Goal: Check status: Check status

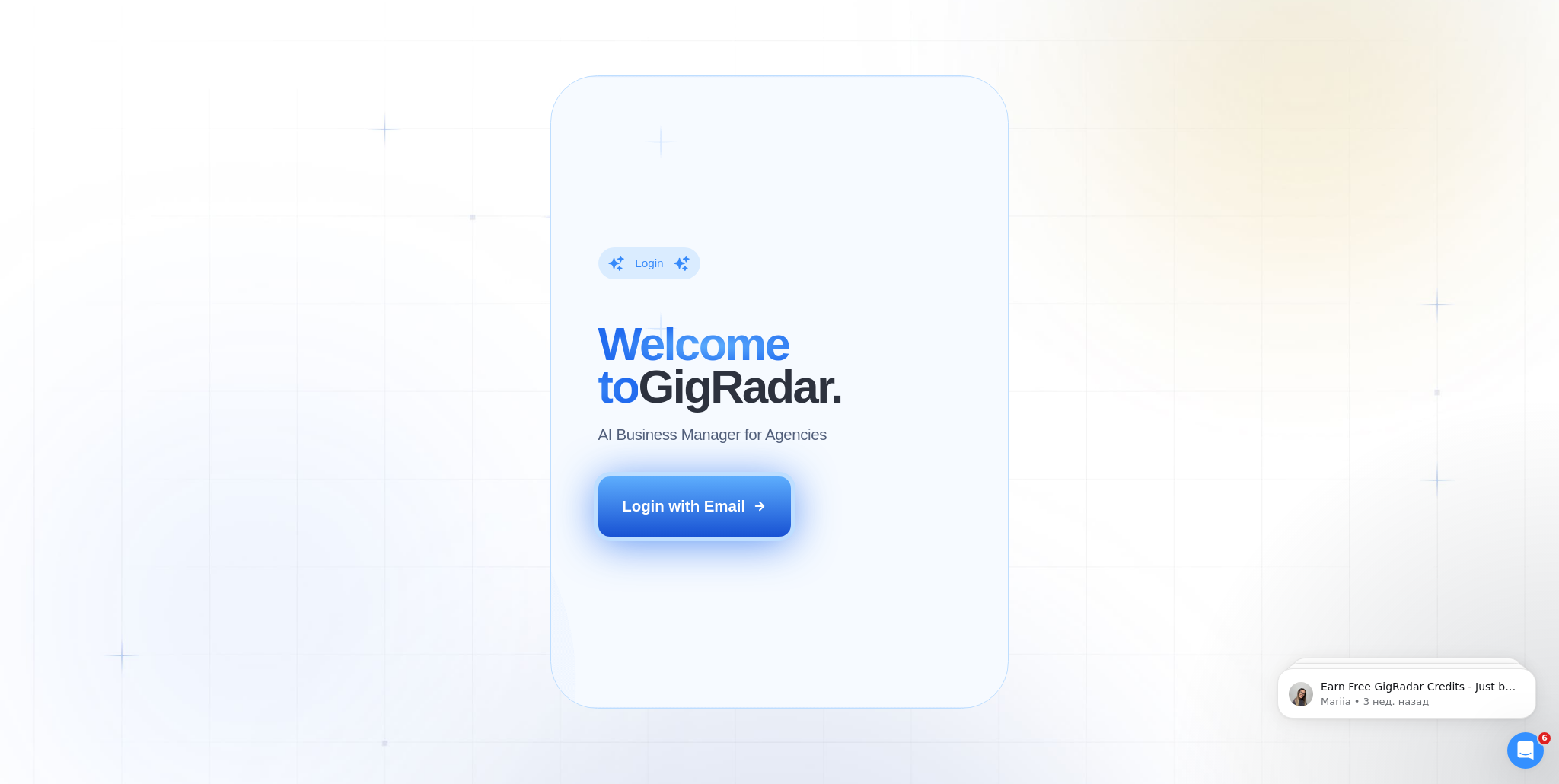
click at [686, 526] on button "Login with Email" at bounding box center [694, 506] width 193 height 60
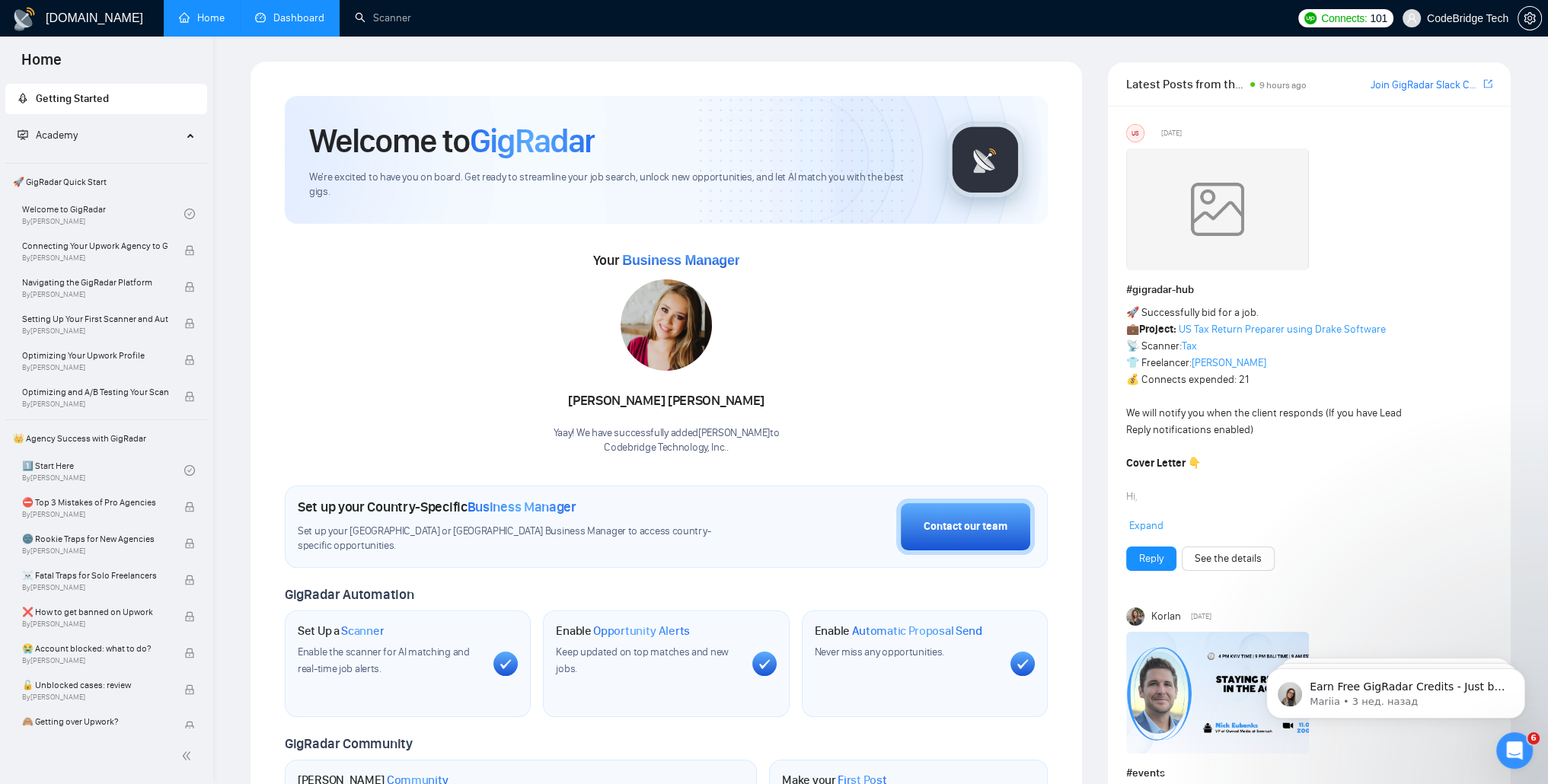
click at [287, 18] on link "Dashboard" at bounding box center [289, 18] width 69 height 13
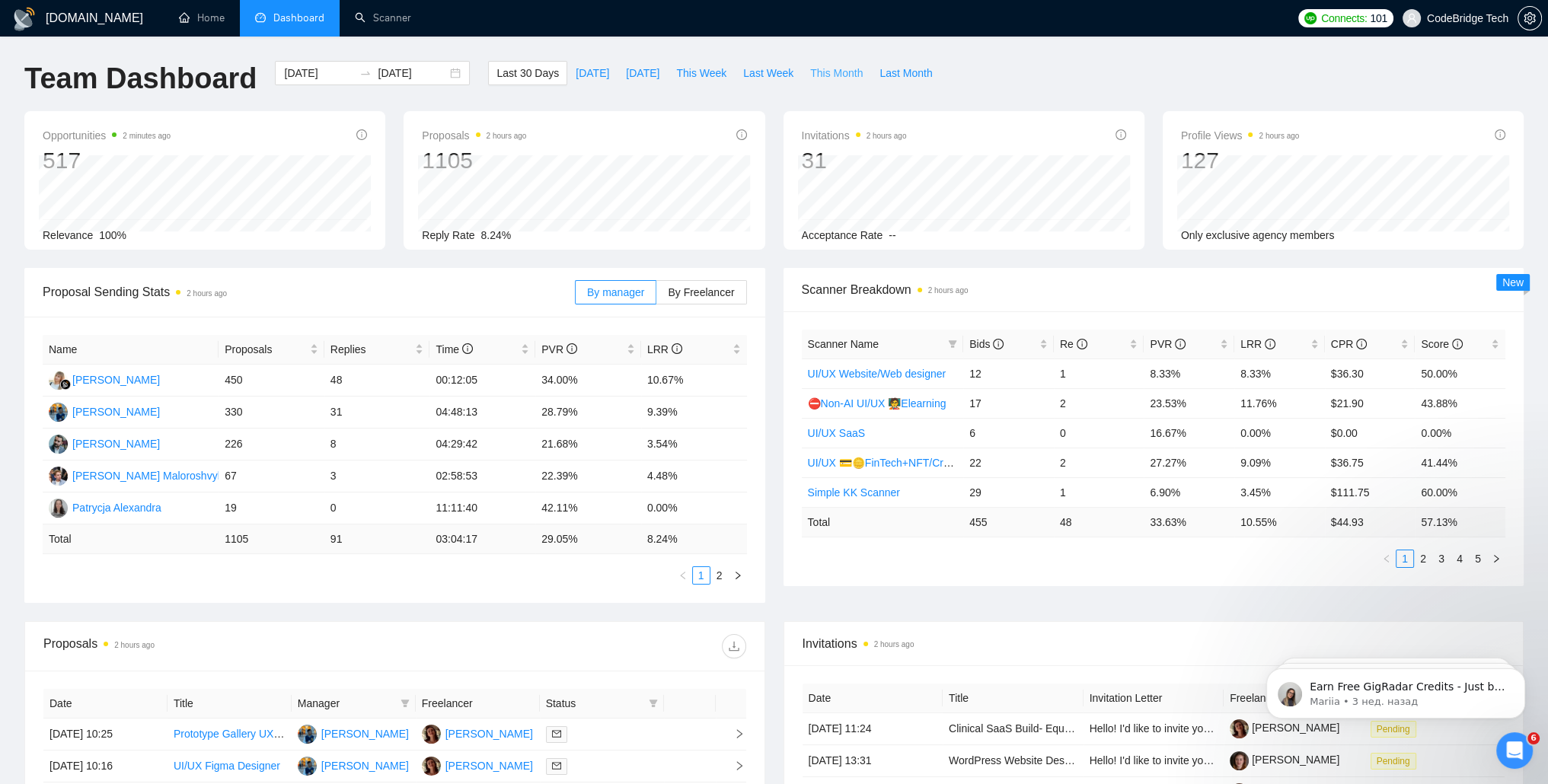
click at [810, 73] on span "This Month" at bounding box center [836, 73] width 52 height 17
type input "[DATE]"
drag, startPoint x: 316, startPoint y: 477, endPoint x: 359, endPoint y: 476, distance: 43.0
click at [359, 476] on tr "[PERSON_NAME] 30 0 01:34:33 26.67% 0.00%" at bounding box center [394, 476] width 704 height 32
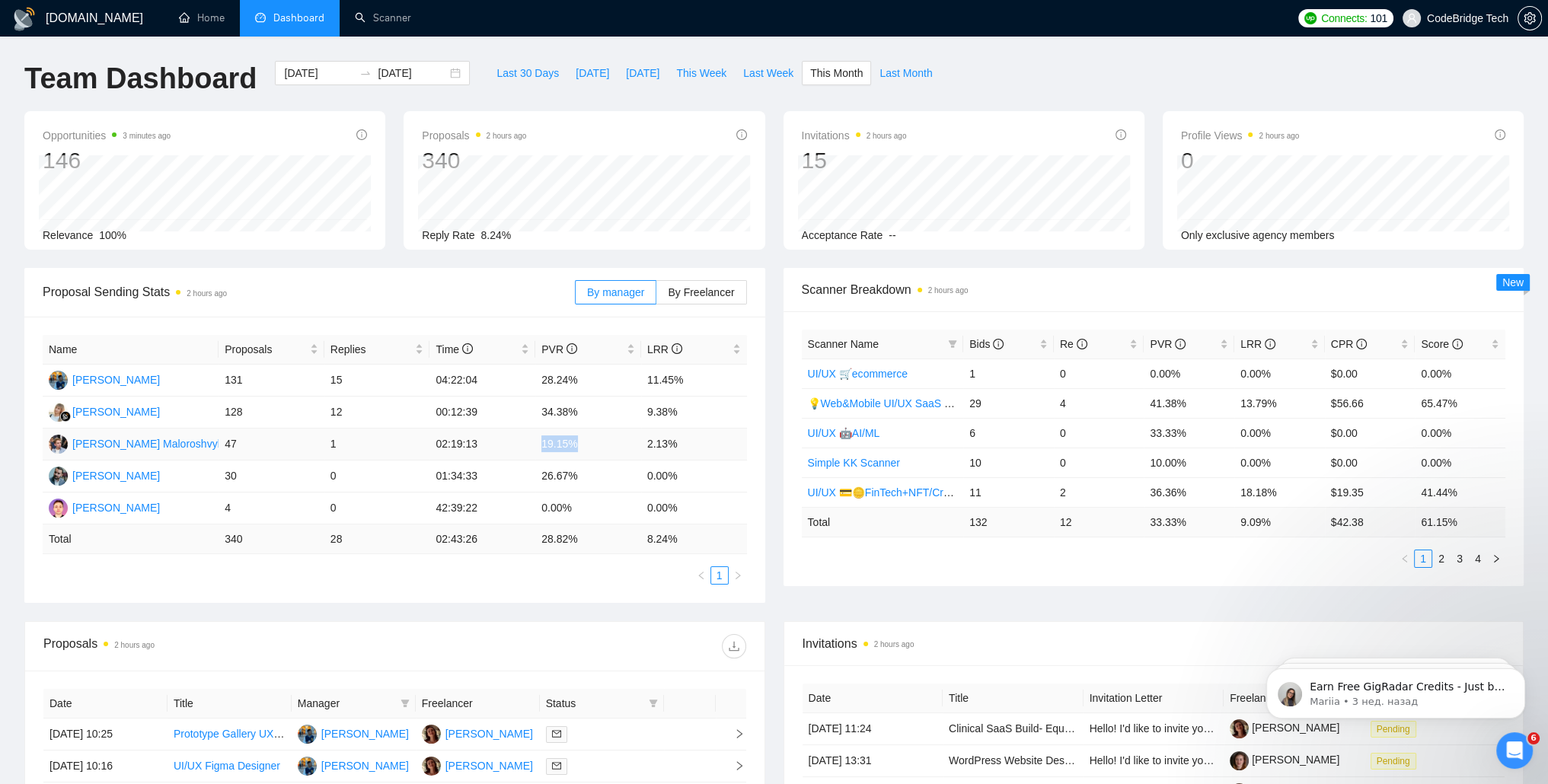
drag, startPoint x: 535, startPoint y: 445, endPoint x: 590, endPoint y: 444, distance: 55.0
click at [590, 444] on td "19.15%" at bounding box center [588, 445] width 106 height 32
drag, startPoint x: 590, startPoint y: 444, endPoint x: 586, endPoint y: 476, distance: 32.2
click at [586, 476] on tr "[PERSON_NAME] 30 0 01:34:33 26.67% 0.00%" at bounding box center [394, 476] width 704 height 32
drag, startPoint x: 327, startPoint y: 472, endPoint x: 304, endPoint y: 472, distance: 23.0
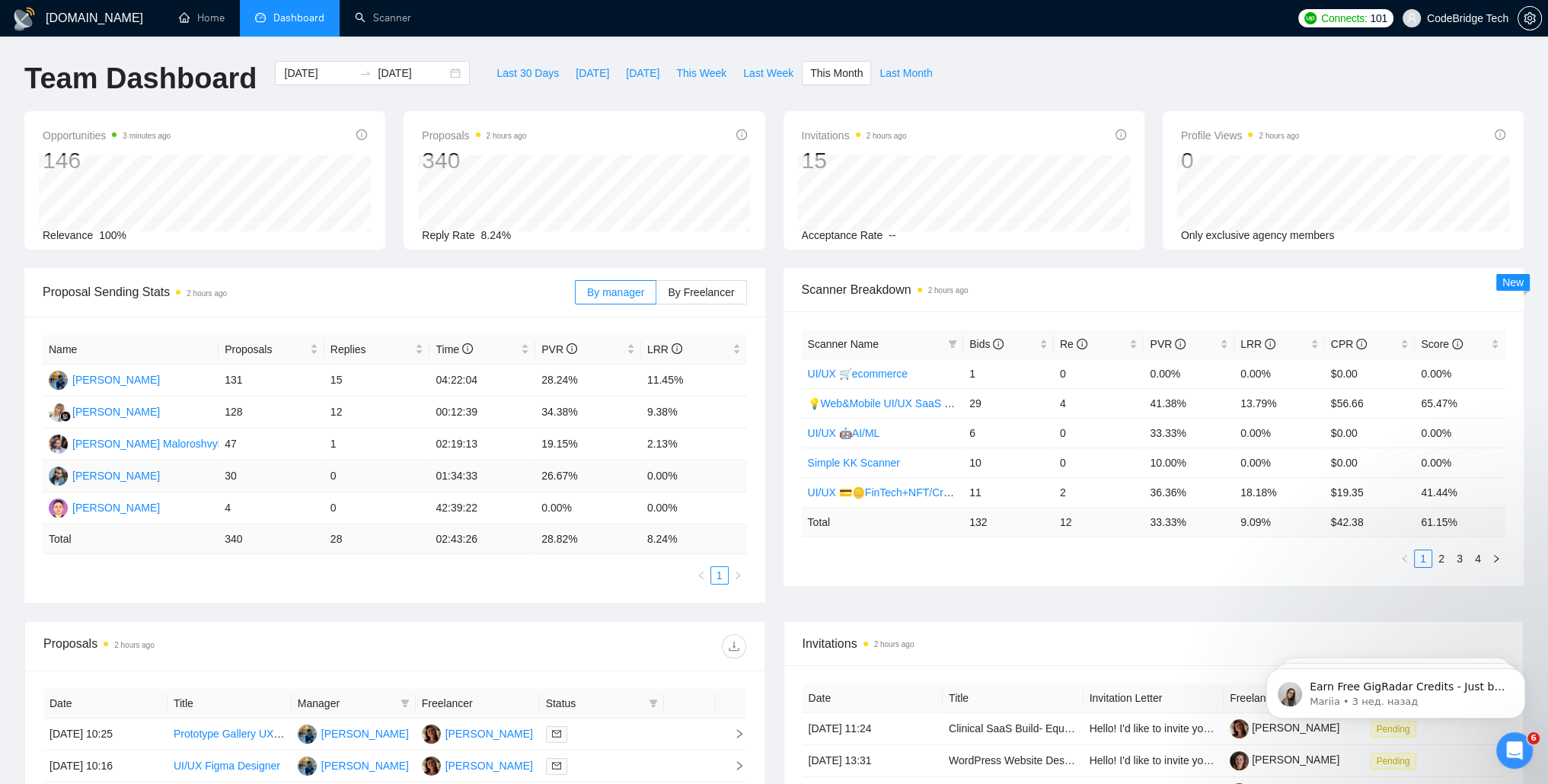
click at [304, 472] on tr "[PERSON_NAME] 30 0 01:34:33 26.67% 0.00%" at bounding box center [394, 476] width 704 height 32
drag, startPoint x: 332, startPoint y: 478, endPoint x: 311, endPoint y: 476, distance: 21.1
click at [311, 476] on tr "[PERSON_NAME] 30 0 01:34:33 26.67% 0.00%" at bounding box center [394, 476] width 704 height 32
click at [311, 476] on td "30" at bounding box center [272, 476] width 106 height 32
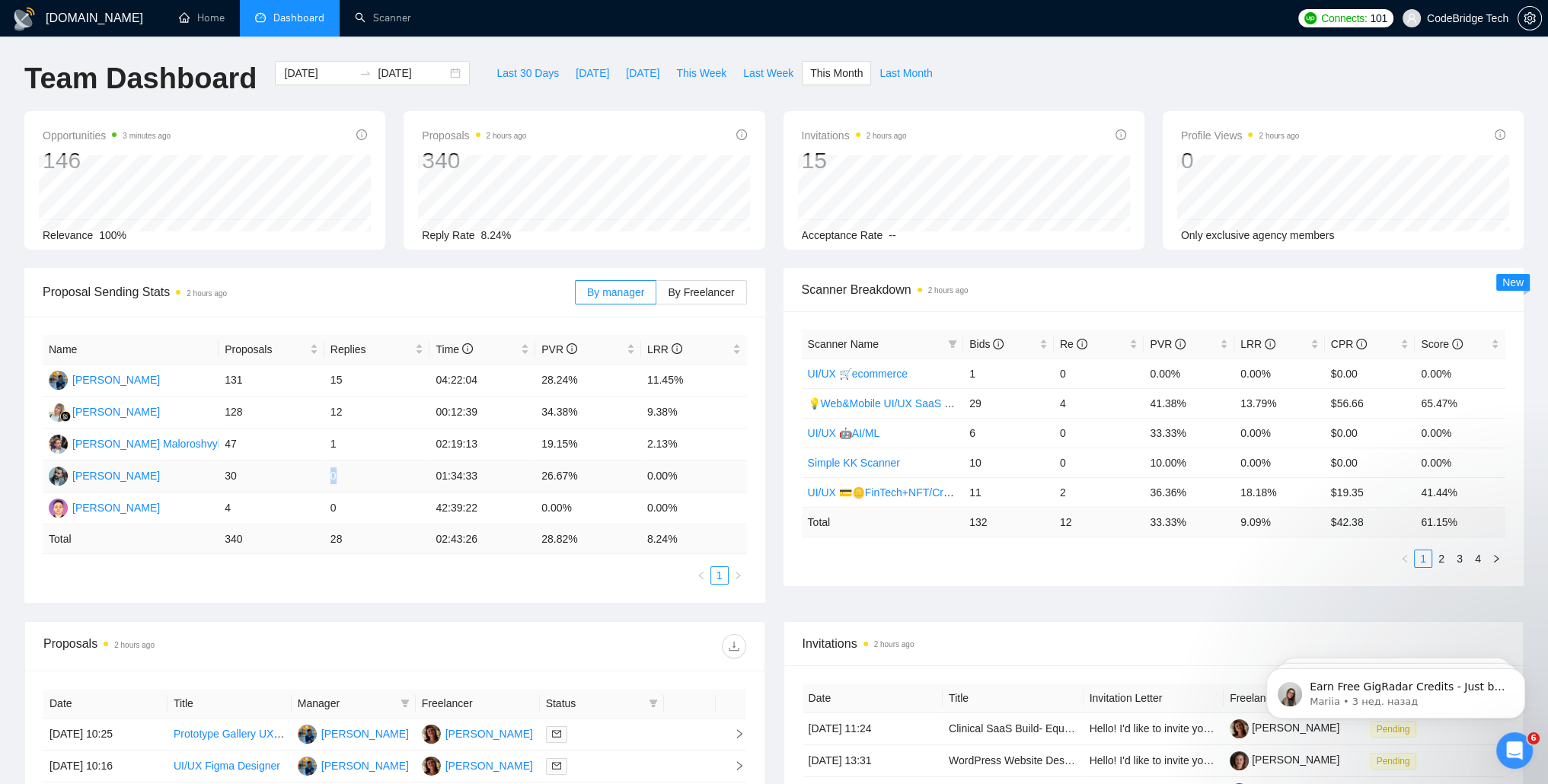
click at [308, 472] on td "30" at bounding box center [272, 476] width 106 height 32
click at [334, 480] on td "0" at bounding box center [378, 476] width 106 height 32
drag, startPoint x: 341, startPoint y: 475, endPoint x: 300, endPoint y: 476, distance: 41.0
click at [300, 476] on tr "[PERSON_NAME] 30 0 01:34:33 26.67% 0.00%" at bounding box center [394, 476] width 704 height 32
drag, startPoint x: 300, startPoint y: 476, endPoint x: 366, endPoint y: 485, distance: 66.6
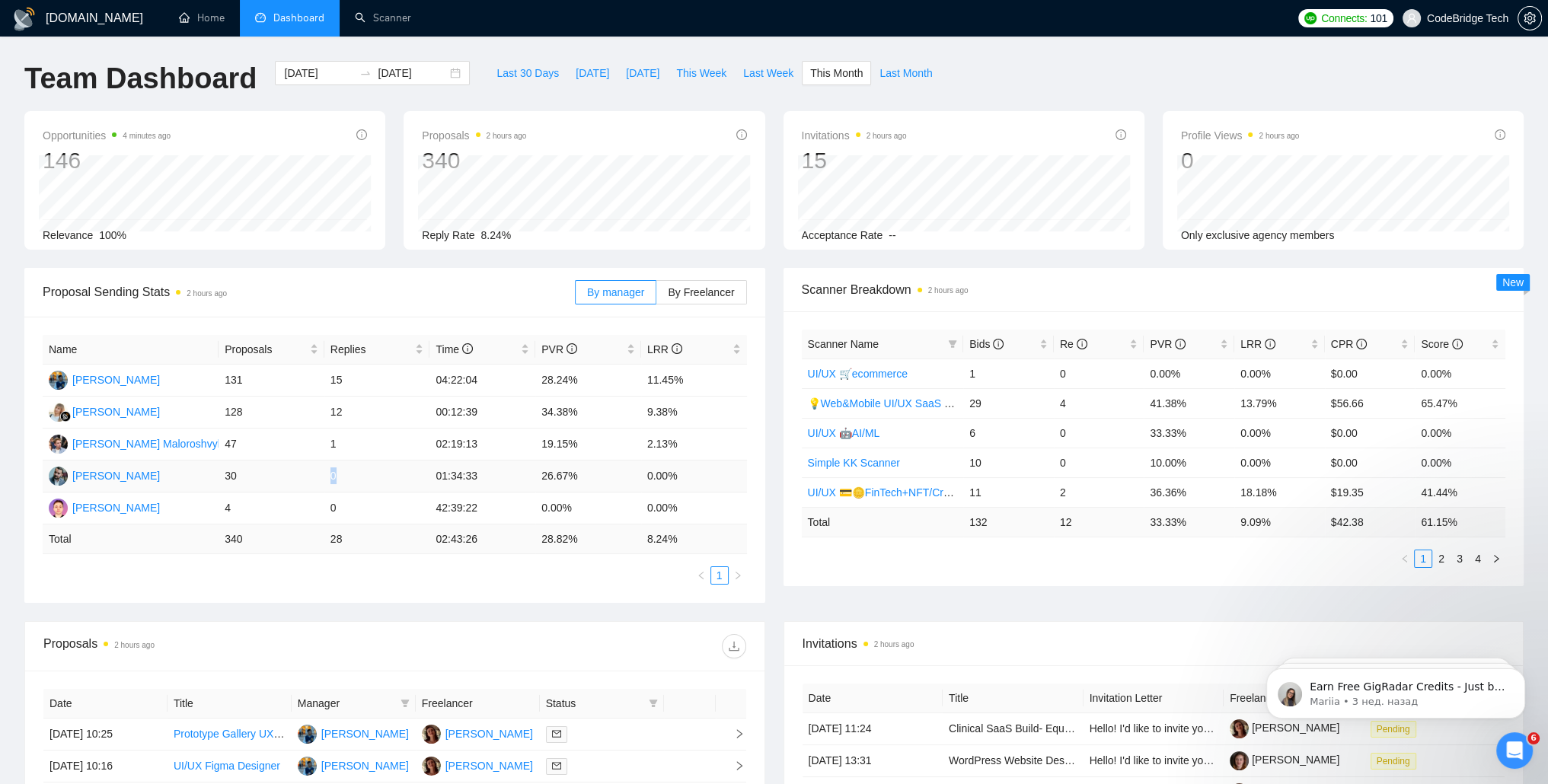
click at [366, 485] on td "0" at bounding box center [378, 476] width 106 height 32
click at [333, 476] on td "0" at bounding box center [378, 476] width 106 height 32
drag, startPoint x: 1234, startPoint y: 523, endPoint x: 1201, endPoint y: 523, distance: 33.0
click at [1201, 523] on tr "Total 132 12 33.33 % 9.09 % $ 42.38 61.15 %" at bounding box center [1154, 522] width 704 height 30
drag, startPoint x: 1201, startPoint y: 523, endPoint x: 1260, endPoint y: 519, distance: 59.1
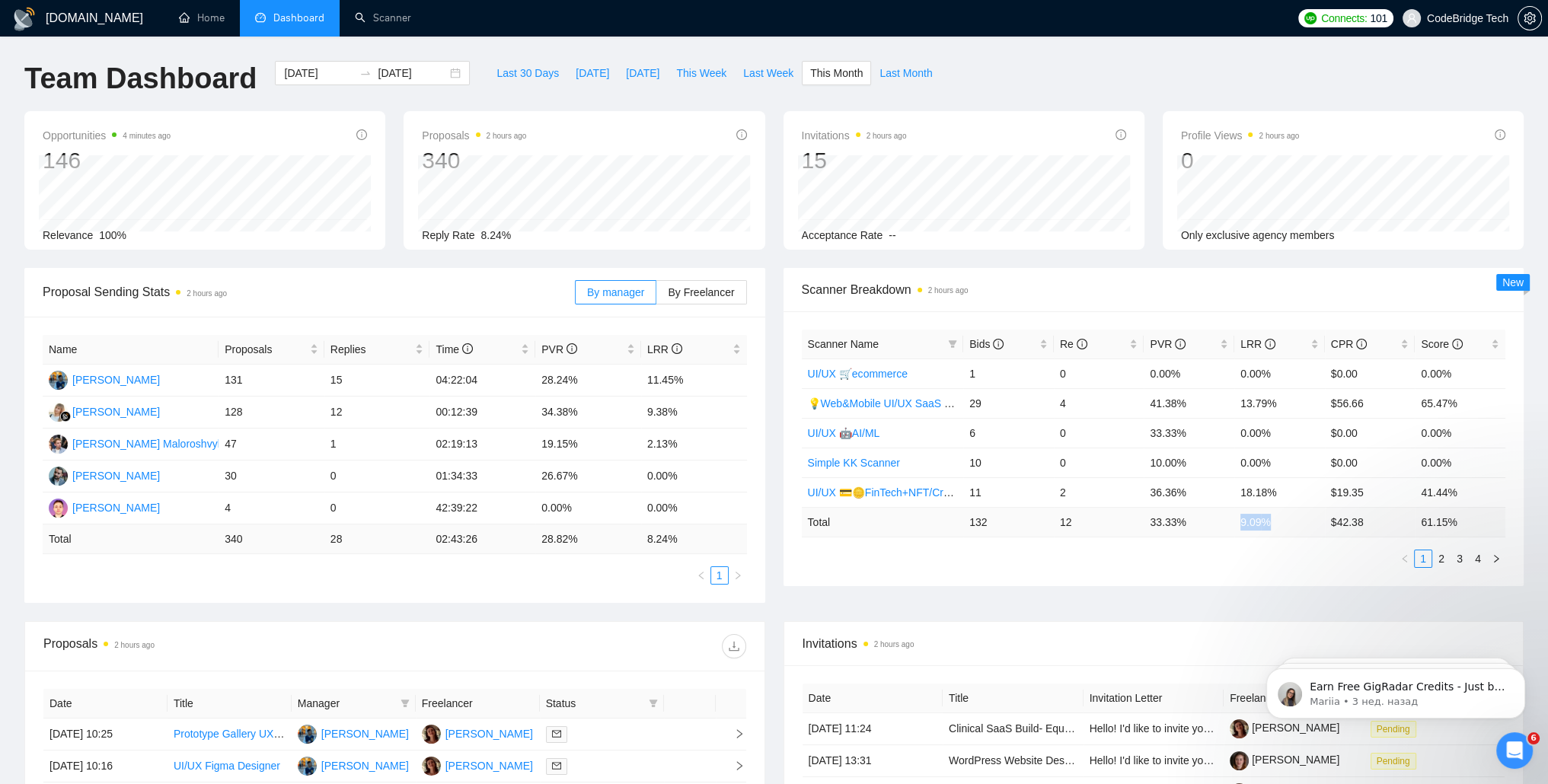
click at [1260, 519] on td "9.09 %" at bounding box center [1279, 522] width 90 height 30
click at [1246, 519] on td "9.09 %" at bounding box center [1279, 522] width 90 height 30
click at [759, 76] on span "Last Week" at bounding box center [768, 73] width 50 height 17
type input "[DATE]"
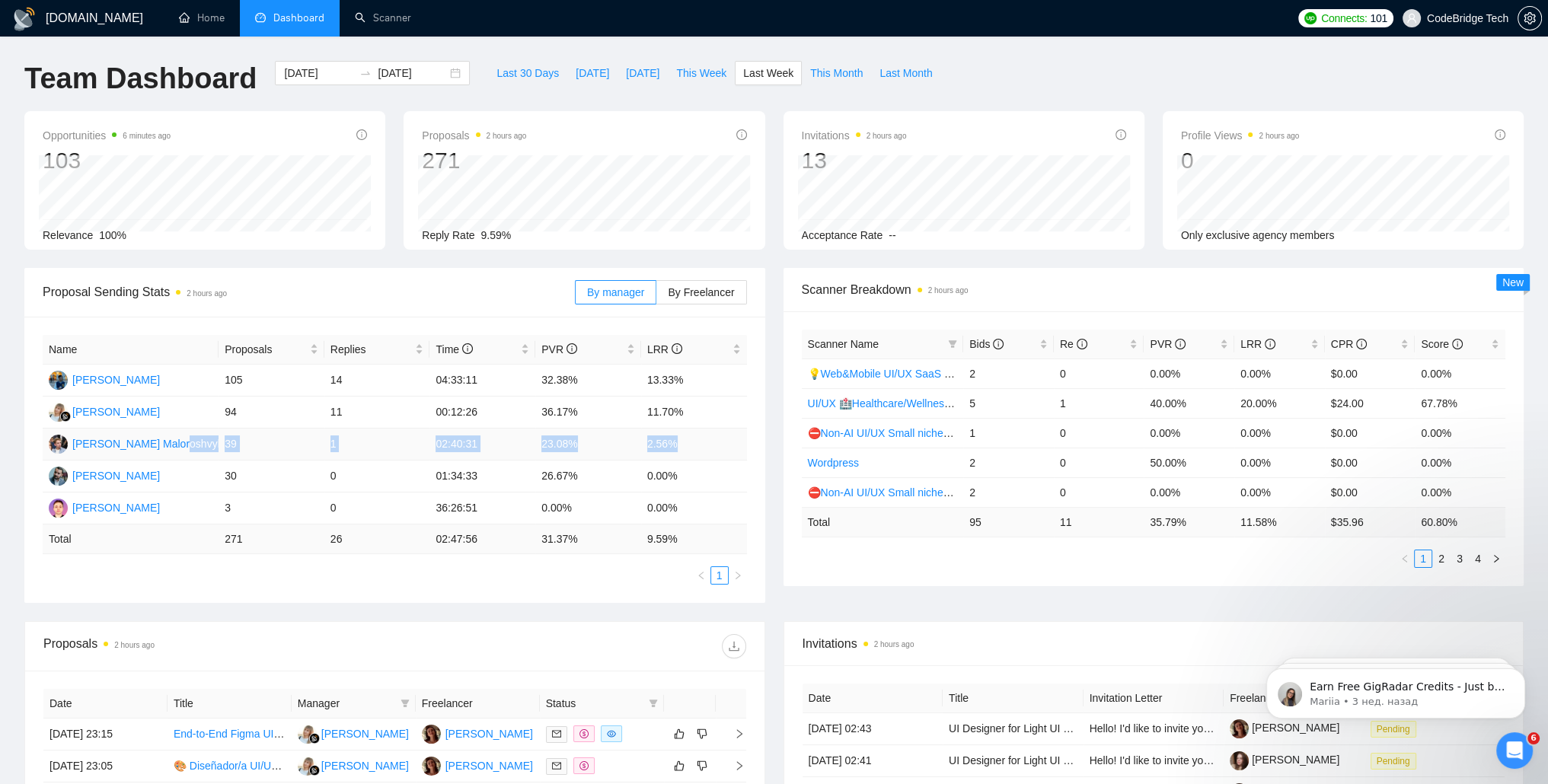
drag, startPoint x: 207, startPoint y: 441, endPoint x: 698, endPoint y: 455, distance: 491.2
click at [698, 455] on tr "[PERSON_NAME] 39 1 02:40:31 23.08% 2.56%" at bounding box center [394, 445] width 704 height 32
drag, startPoint x: 698, startPoint y: 455, endPoint x: 670, endPoint y: 448, distance: 28.9
click at [670, 448] on td "2.56%" at bounding box center [694, 445] width 106 height 32
click at [341, 411] on td "11" at bounding box center [378, 412] width 106 height 32
